Goal: Book appointment/travel/reservation

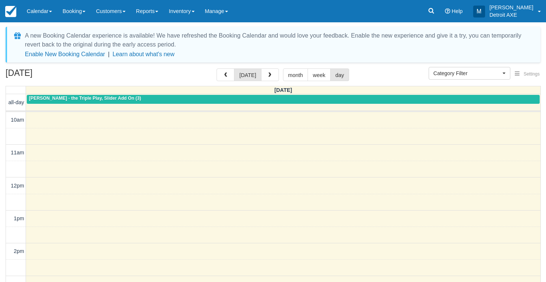
select select
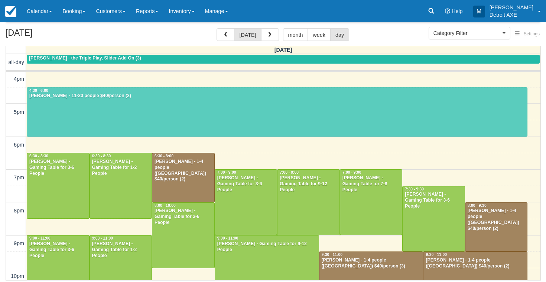
scroll to position [199, 0]
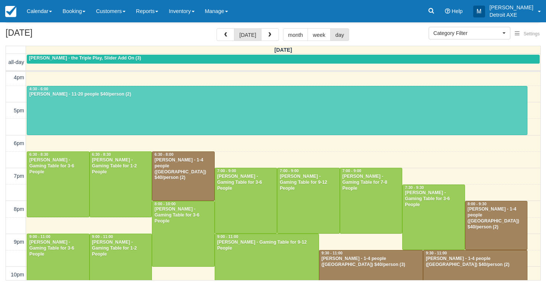
click at [181, 99] on div at bounding box center [277, 110] width 500 height 49
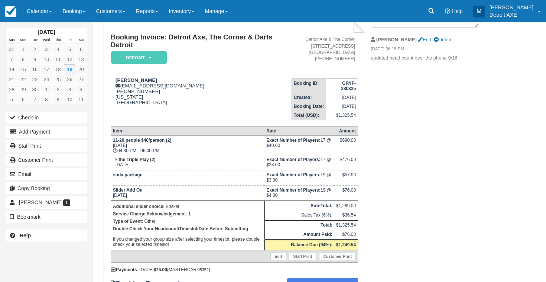
scroll to position [58, 0]
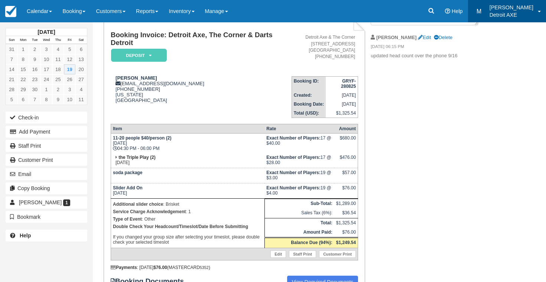
click at [514, 0] on link "M [PERSON_NAME] Detroit AXE" at bounding box center [507, 11] width 78 height 22
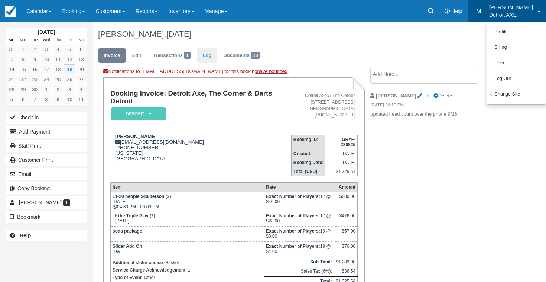
scroll to position [0, 0]
click at [256, 54] on span "18" at bounding box center [255, 55] width 9 height 7
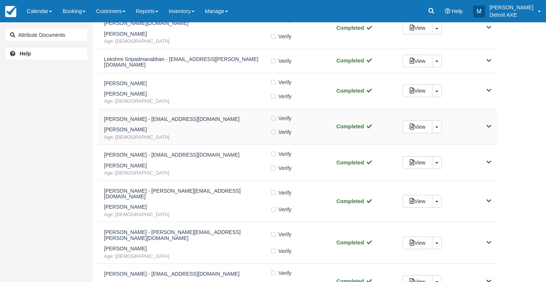
scroll to position [108, 0]
click at [41, 12] on link "Calendar" at bounding box center [40, 11] width 36 height 22
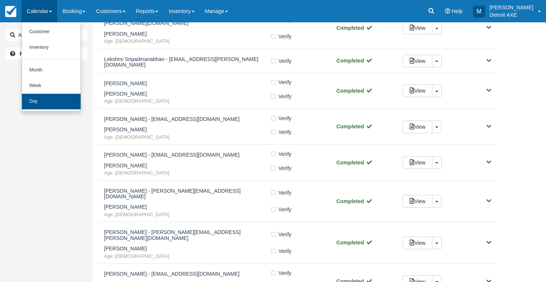
click at [49, 101] on link "Day" at bounding box center [51, 102] width 59 height 16
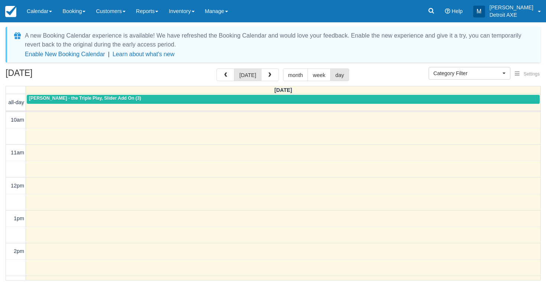
select select
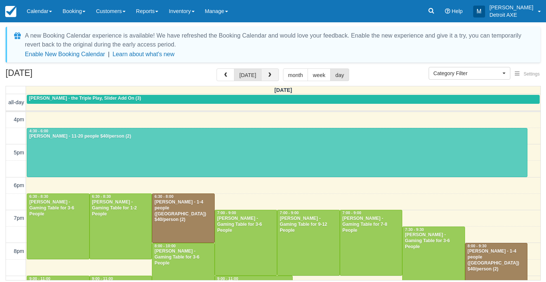
click at [267, 75] on span "button" at bounding box center [269, 74] width 5 height 5
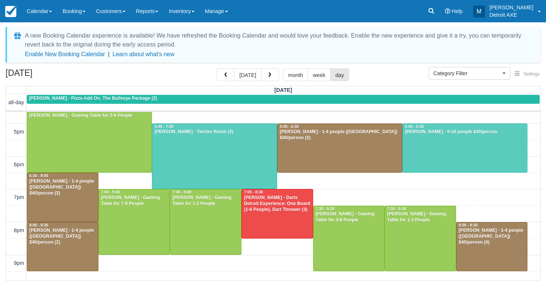
scroll to position [220, 0]
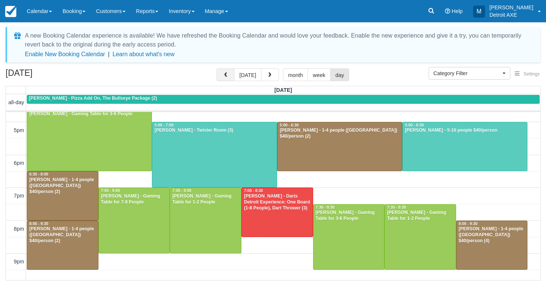
click at [228, 77] on span "button" at bounding box center [225, 74] width 5 height 5
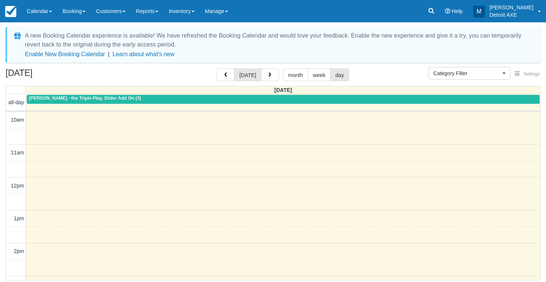
scroll to position [197, 0]
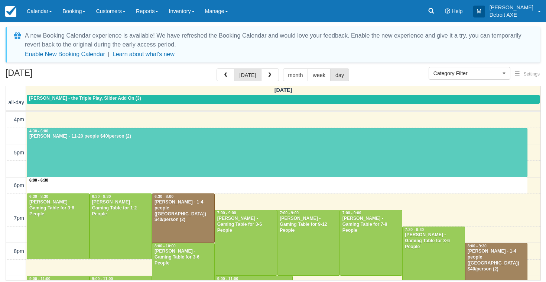
click at [242, 185] on div "10am 11am 12pm 1pm 2pm 3pm 4pm 5pm 6pm 7pm 8pm 9pm 10pm 11pm 6:00 - 6:30 4:30 -…" at bounding box center [273, 144] width 535 height 459
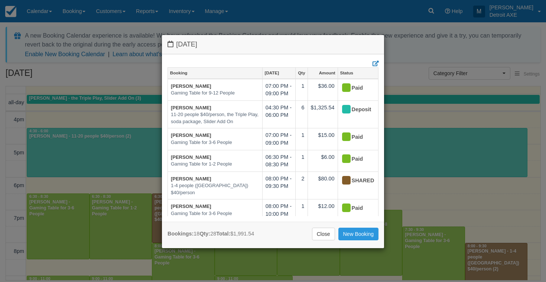
click at [344, 242] on div "Bookings: 18 Qty: 28 Total: $1,991.54 Close New Booking" at bounding box center [273, 235] width 222 height 26
click at [344, 241] on div "Bookings: 18 Qty: 28 Total: $1,991.54 Close New Booking" at bounding box center [273, 235] width 222 height 26
click at [344, 238] on link "New Booking" at bounding box center [359, 233] width 41 height 13
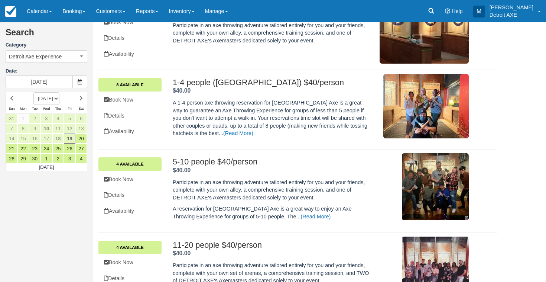
scroll to position [162, 0]
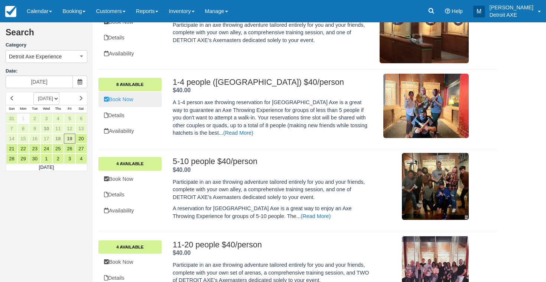
click at [147, 96] on link "Book Now" at bounding box center [129, 99] width 63 height 15
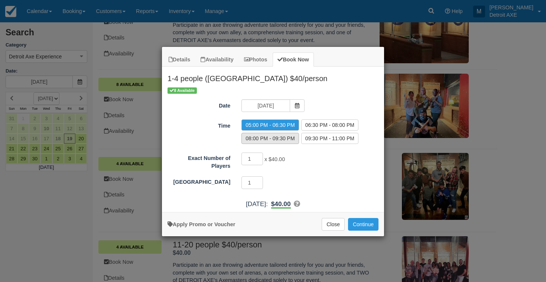
click at [264, 142] on label "08:00 PM - 09:30 PM" at bounding box center [270, 138] width 57 height 11
radio input "true"
type input "2"
click at [259, 157] on input "2" at bounding box center [253, 158] width 22 height 13
click at [360, 219] on button "Continue" at bounding box center [363, 224] width 30 height 13
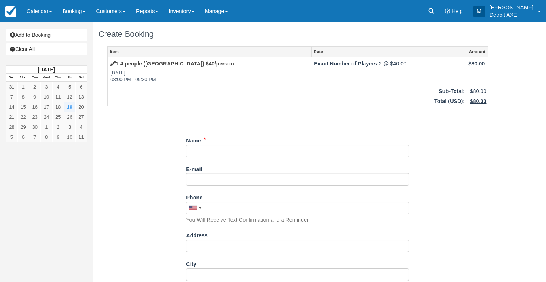
click at [257, 142] on div "Name" at bounding box center [297, 145] width 223 height 23
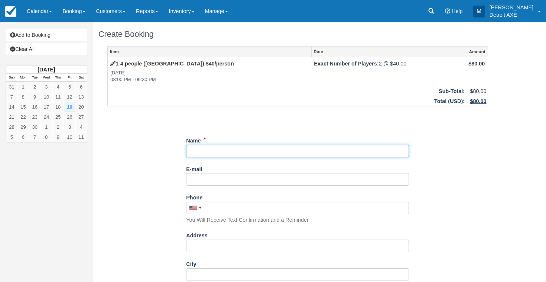
click at [259, 149] on input "Name" at bounding box center [297, 151] width 223 height 13
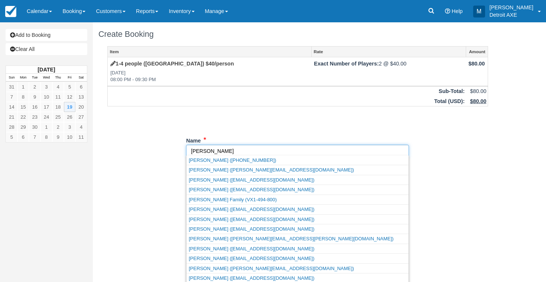
type input "[PERSON_NAME]"
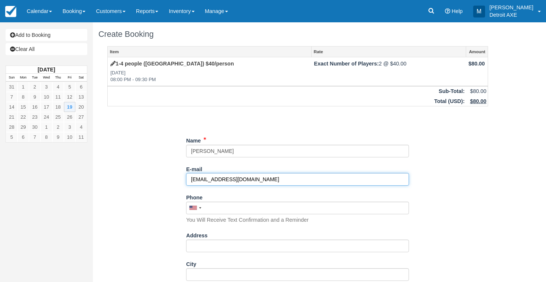
click at [198, 181] on input "minsmith06@gmail.com" at bounding box center [297, 179] width 223 height 13
click at [200, 176] on input "minsmith06@gmail.com" at bounding box center [297, 179] width 223 height 13
type input "[EMAIL_ADDRESS][DOMAIN_NAME]"
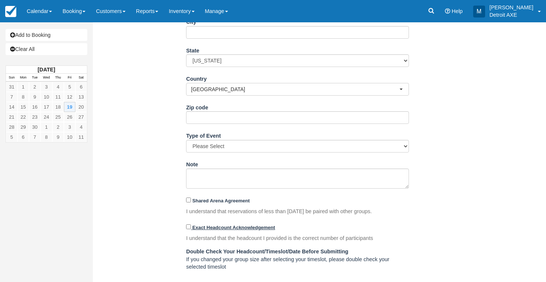
scroll to position [243, 0]
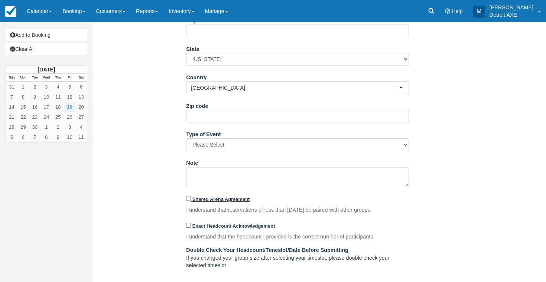
type input "(313) 445-6619"
click at [190, 196] on input "Shared Arena Agreement" at bounding box center [188, 198] width 5 height 5
checkbox input "true"
click at [188, 224] on input "Exact Headcount Acknowledgement" at bounding box center [188, 225] width 5 height 5
checkbox input "true"
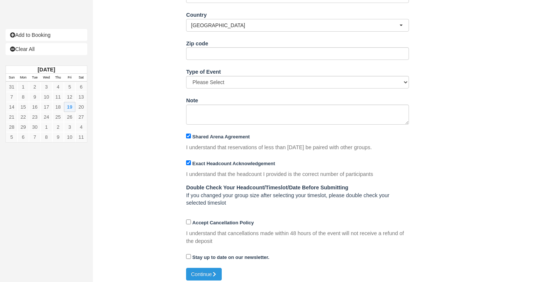
scroll to position [305, 0]
click at [190, 223] on div "Accept Cancellation Policy" at bounding box center [297, 223] width 223 height 12
click at [190, 221] on label "Accept Cancellation Policy" at bounding box center [220, 223] width 68 height 6
click at [190, 221] on input "Accept Cancellation Policy" at bounding box center [188, 222] width 5 height 5
checkbox input "true"
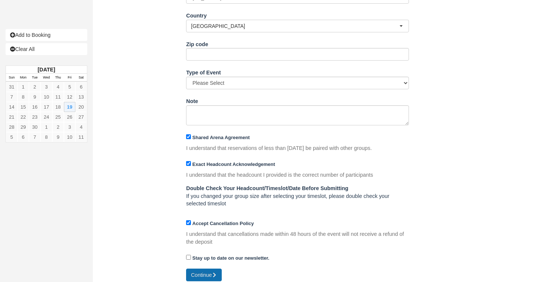
click at [204, 270] on button "Continue" at bounding box center [204, 274] width 36 height 13
type input "+13134456619"
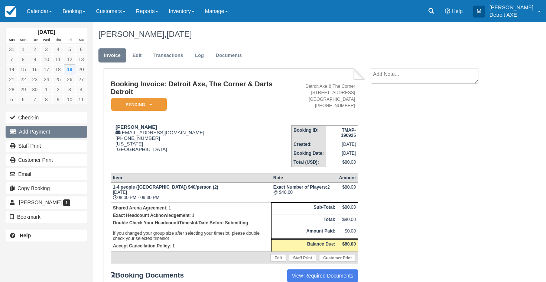
click at [67, 133] on button "Add Payment" at bounding box center [47, 132] width 82 height 12
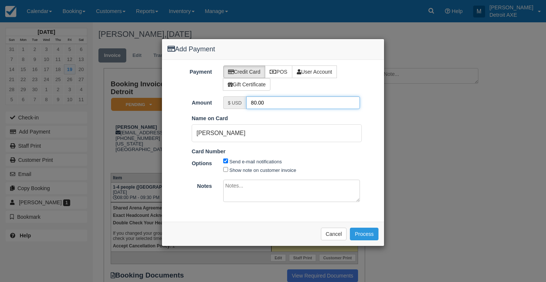
click at [255, 102] on input "80.00" at bounding box center [303, 102] width 114 height 13
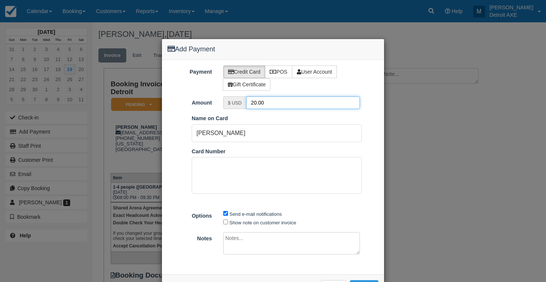
type input "20.00"
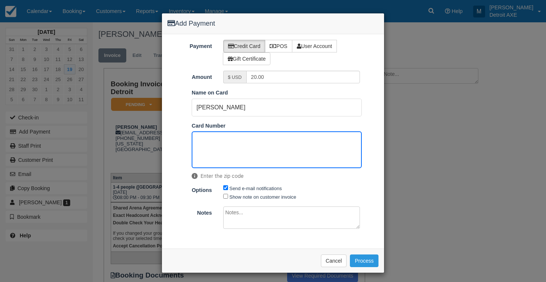
scroll to position [25, 0]
click at [368, 255] on button "Process" at bounding box center [364, 261] width 29 height 13
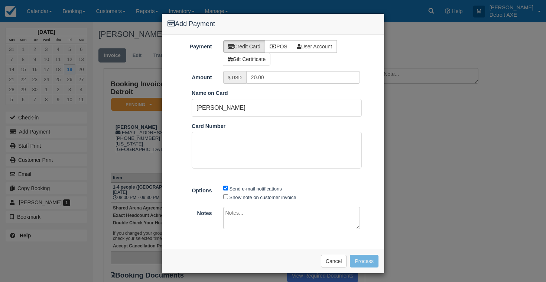
scroll to position [25, 0]
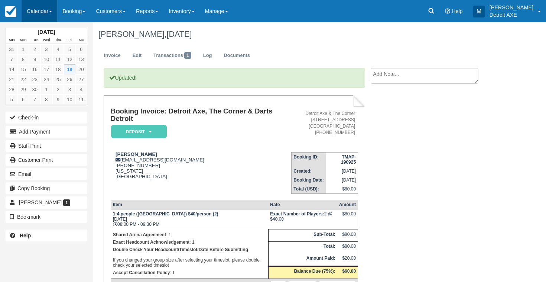
click at [50, 5] on link "Calendar" at bounding box center [40, 11] width 36 height 22
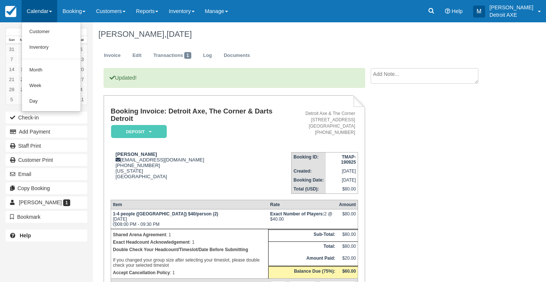
click at [145, 132] on em "Deposit" at bounding box center [139, 131] width 56 height 13
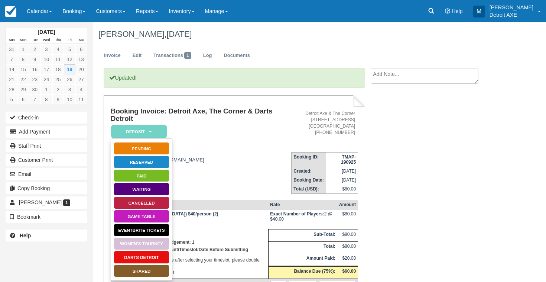
click at [155, 273] on link "SHARED" at bounding box center [142, 270] width 56 height 13
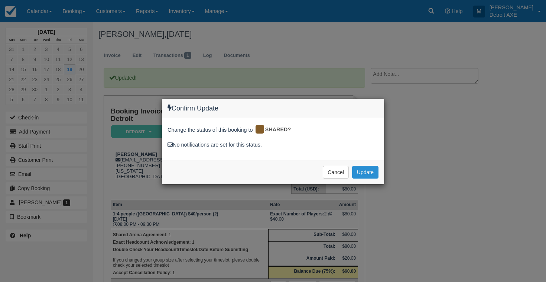
click at [363, 175] on button "Update" at bounding box center [365, 172] width 26 height 13
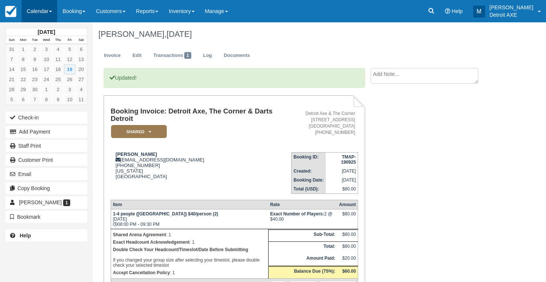
click at [43, 16] on link "Calendar" at bounding box center [40, 11] width 36 height 22
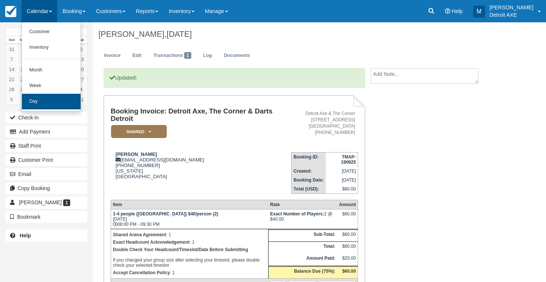
click at [55, 101] on link "Day" at bounding box center [51, 102] width 59 height 16
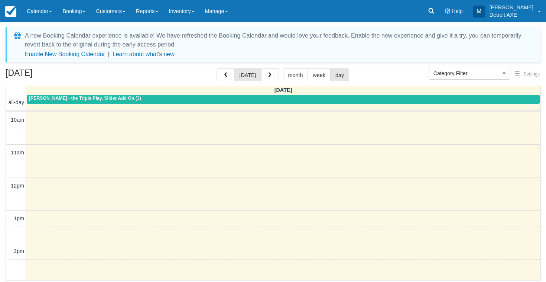
select select
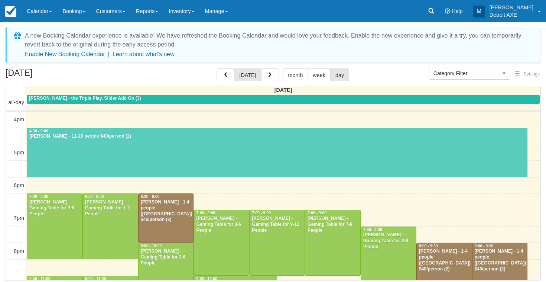
click at [197, 157] on div at bounding box center [277, 152] width 500 height 49
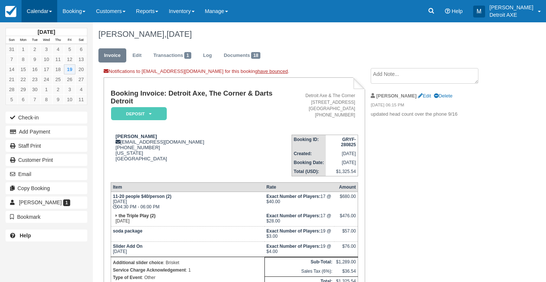
click at [50, 10] on link "Calendar" at bounding box center [40, 11] width 36 height 22
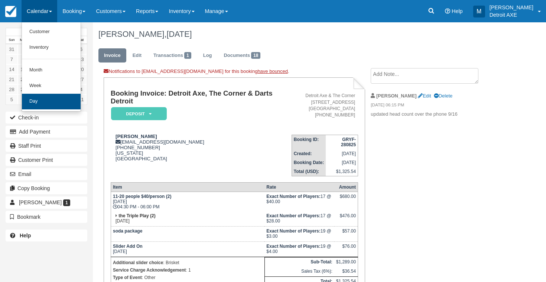
click at [48, 104] on link "Day" at bounding box center [51, 102] width 59 height 16
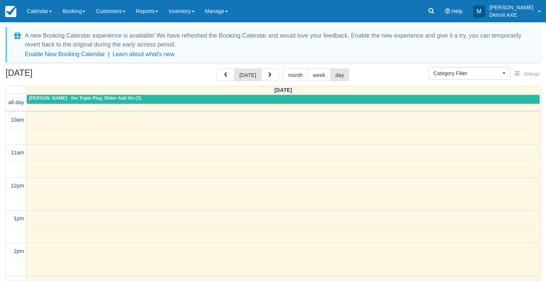
select select
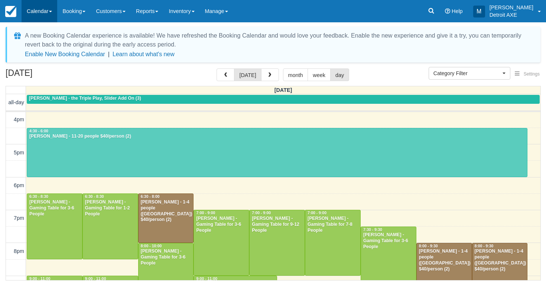
click at [53, 10] on link "Calendar" at bounding box center [40, 11] width 36 height 22
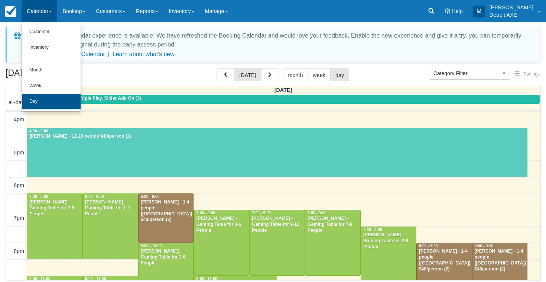
click at [58, 104] on link "Day" at bounding box center [51, 102] width 59 height 16
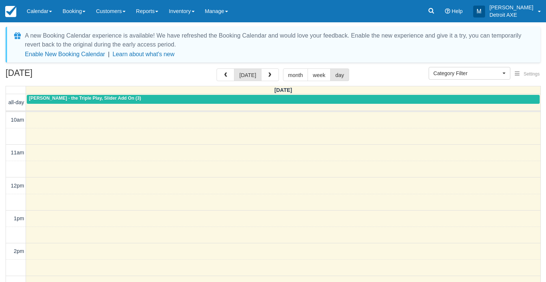
select select
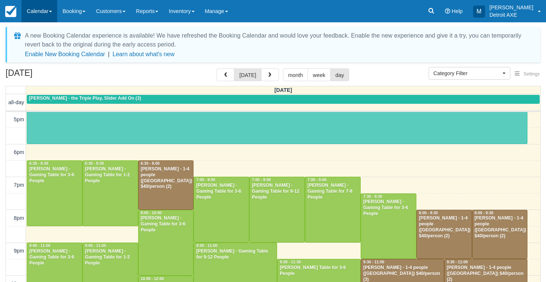
click at [45, 10] on link "Calendar" at bounding box center [40, 11] width 36 height 22
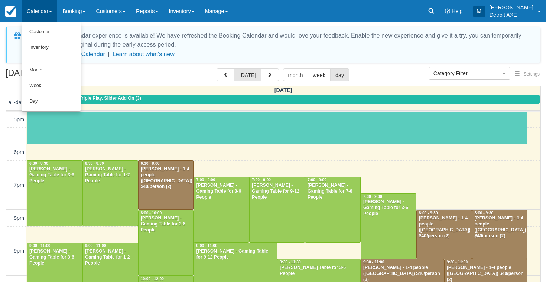
click at [248, 58] on div "A new Booking Calendar experience is available! We have refreshed the Booking C…" at bounding box center [273, 45] width 535 height 36
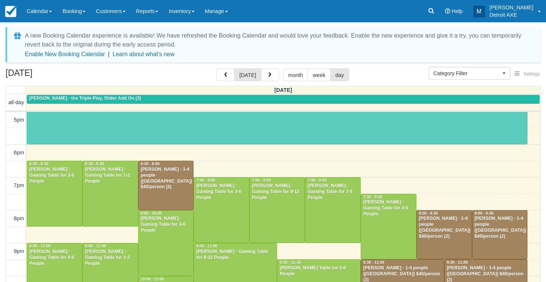
scroll to position [232, 0]
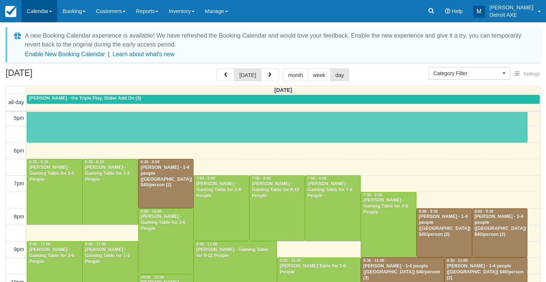
click at [48, 21] on link "Calendar" at bounding box center [40, 11] width 36 height 22
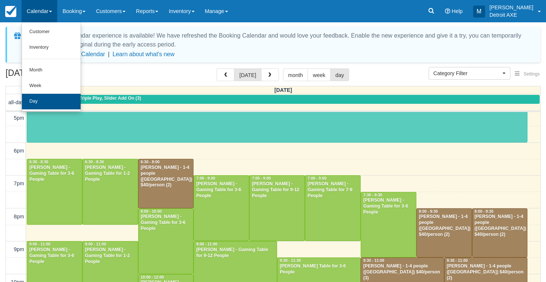
click at [60, 102] on link "Day" at bounding box center [51, 102] width 59 height 16
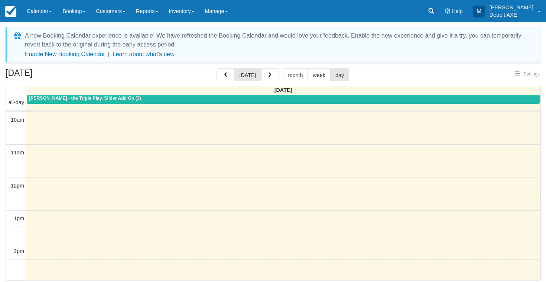
select select
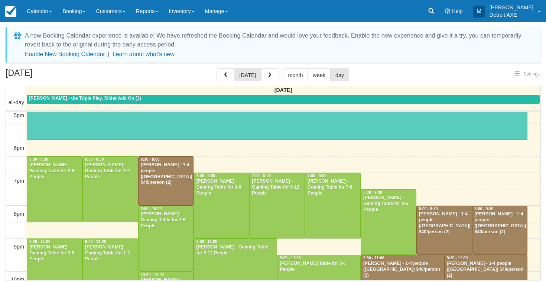
select select
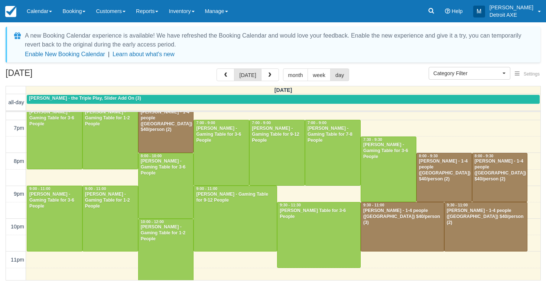
scroll to position [289, 0]
